Goal: Transaction & Acquisition: Purchase product/service

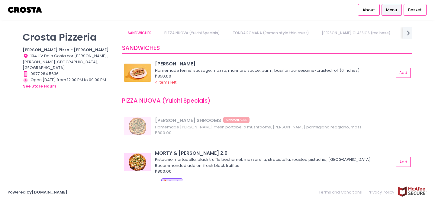
click at [22, 11] on img at bounding box center [25, 10] width 35 height 11
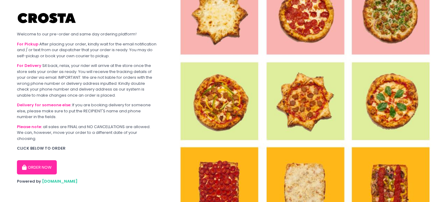
click at [41, 160] on button "ORDER NOW" at bounding box center [37, 167] width 40 height 15
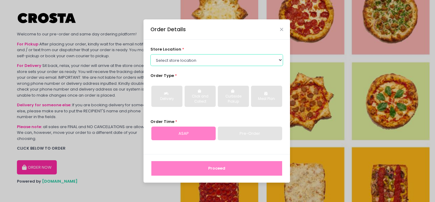
click at [184, 58] on select "Select store location [PERSON_NAME] Pizza - [PERSON_NAME] Pizza - [GEOGRAPHIC_D…" at bounding box center [217, 59] width 133 height 11
select select "65090bae48156caed44a5eb4"
click at [151, 54] on select "Select store location [PERSON_NAME] Pizza - [PERSON_NAME] Pizza - [GEOGRAPHIC_D…" at bounding box center [217, 59] width 133 height 11
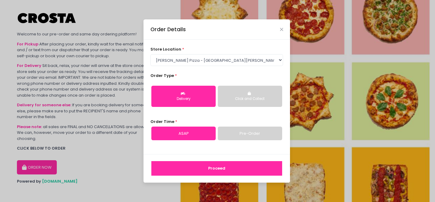
click at [187, 99] on div "Delivery" at bounding box center [184, 98] width 56 height 5
click at [241, 168] on button "Proceed" at bounding box center [216, 168] width 131 height 15
